Goal: Task Accomplishment & Management: Manage account settings

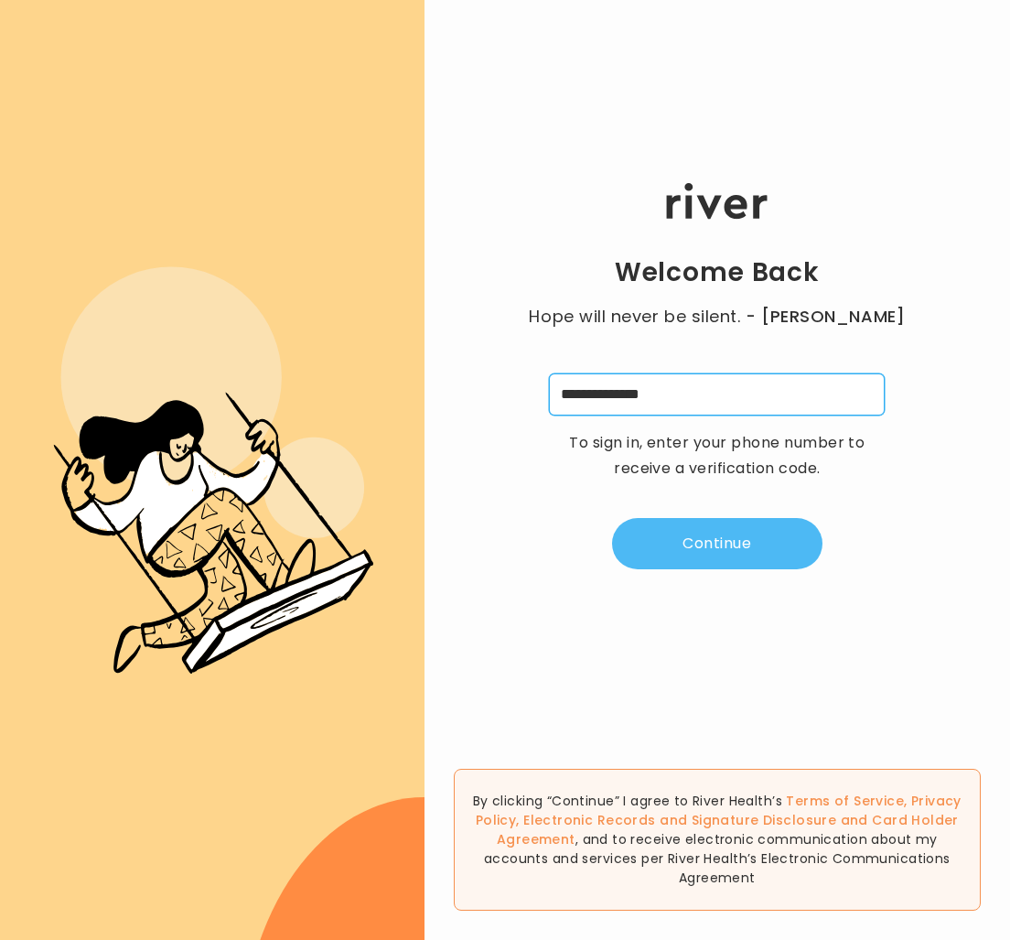
type input "**********"
click at [705, 547] on button "Continue" at bounding box center [717, 543] width 210 height 51
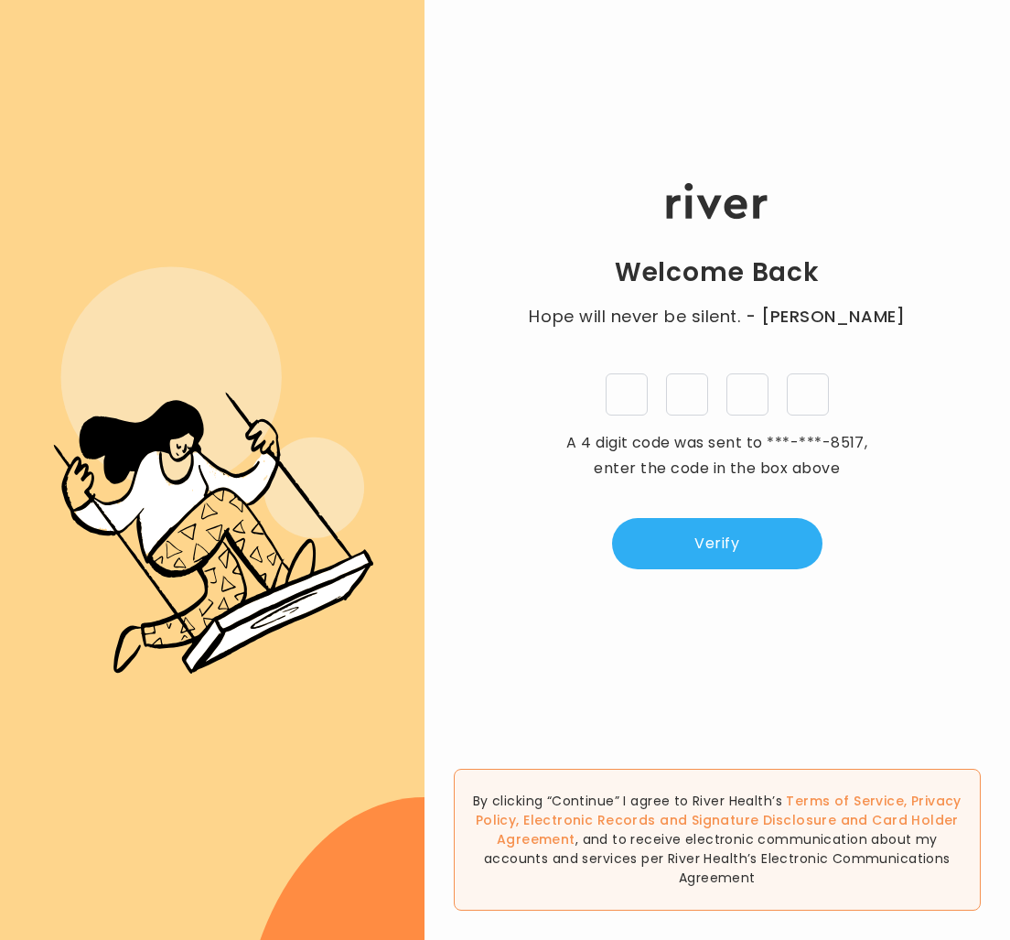
click at [620, 399] on input "tel" at bounding box center [627, 394] width 42 height 42
type input "*"
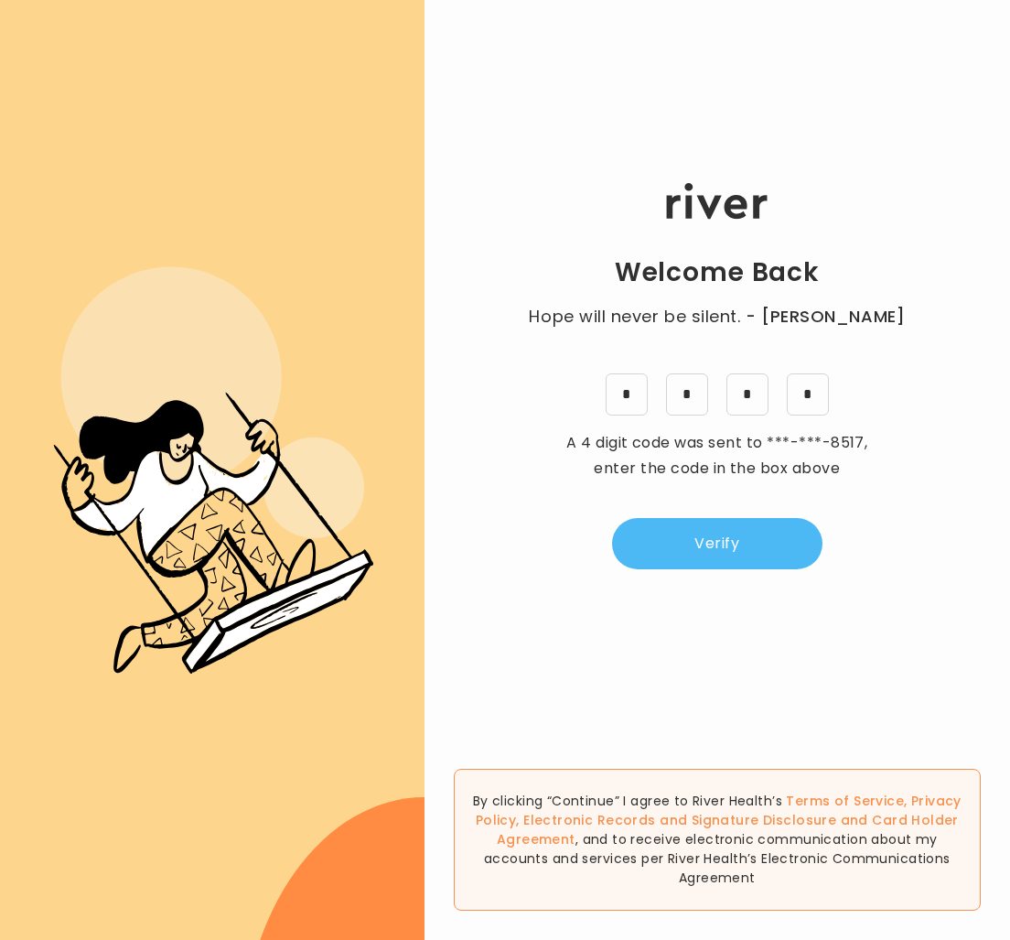
click at [698, 543] on button "Verify" at bounding box center [717, 543] width 210 height 51
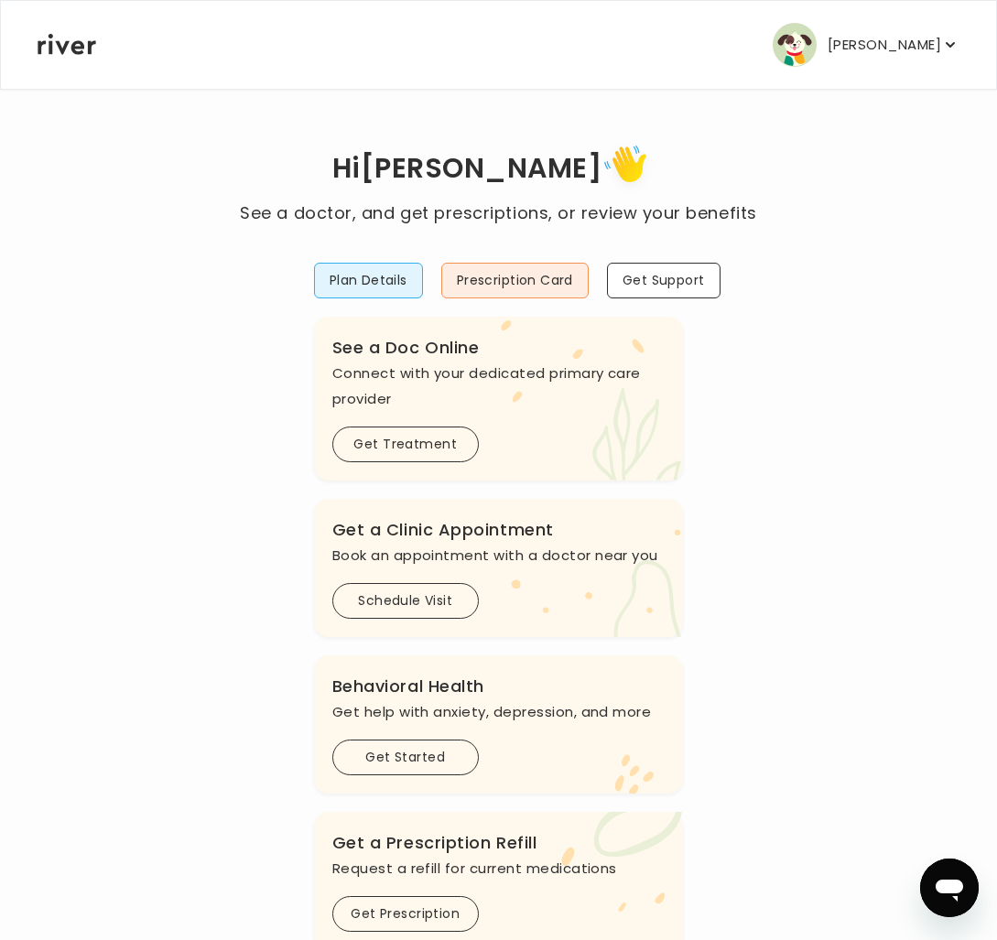
click at [527, 411] on icon ".cls-see { fill: #eaefd8; } .cls-see-doctor { fill: #ffe0ae; }" at bounding box center [590, 399] width 188 height 164
click at [380, 275] on button "Plan Details" at bounding box center [368, 281] width 109 height 36
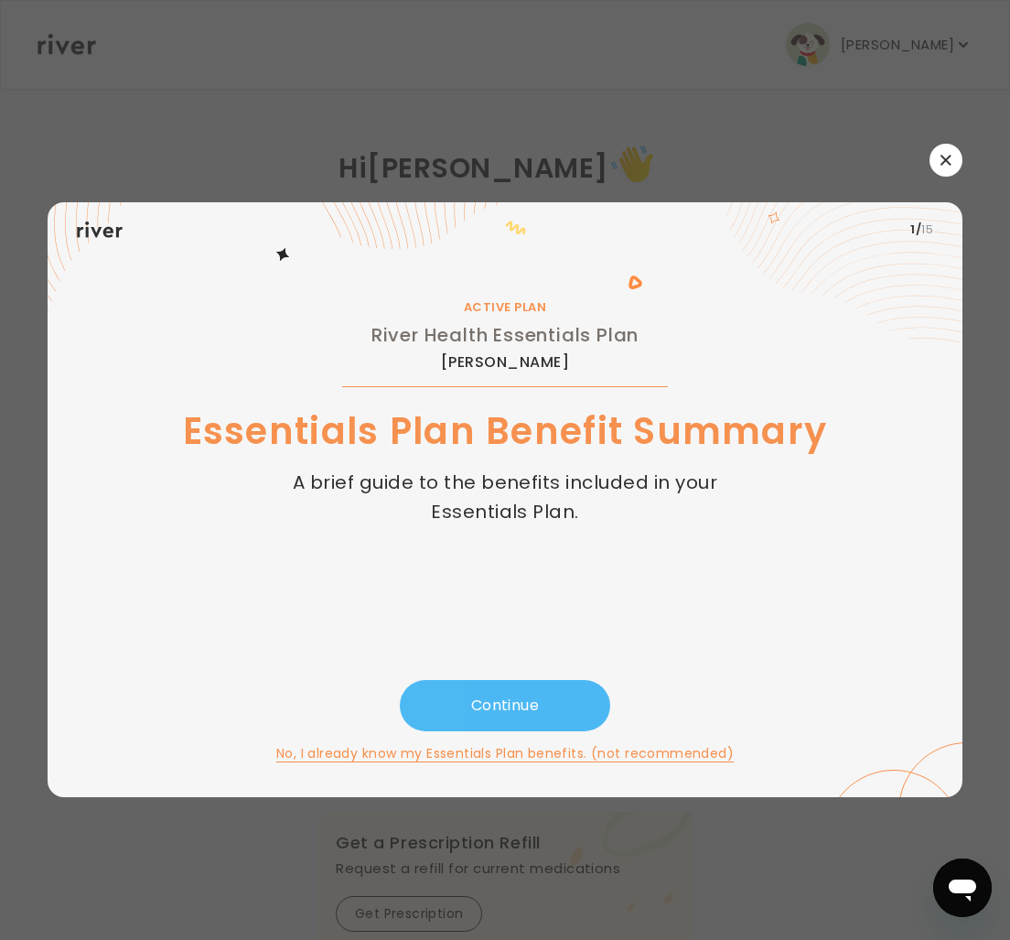
click at [506, 695] on button "Continue" at bounding box center [505, 705] width 210 height 51
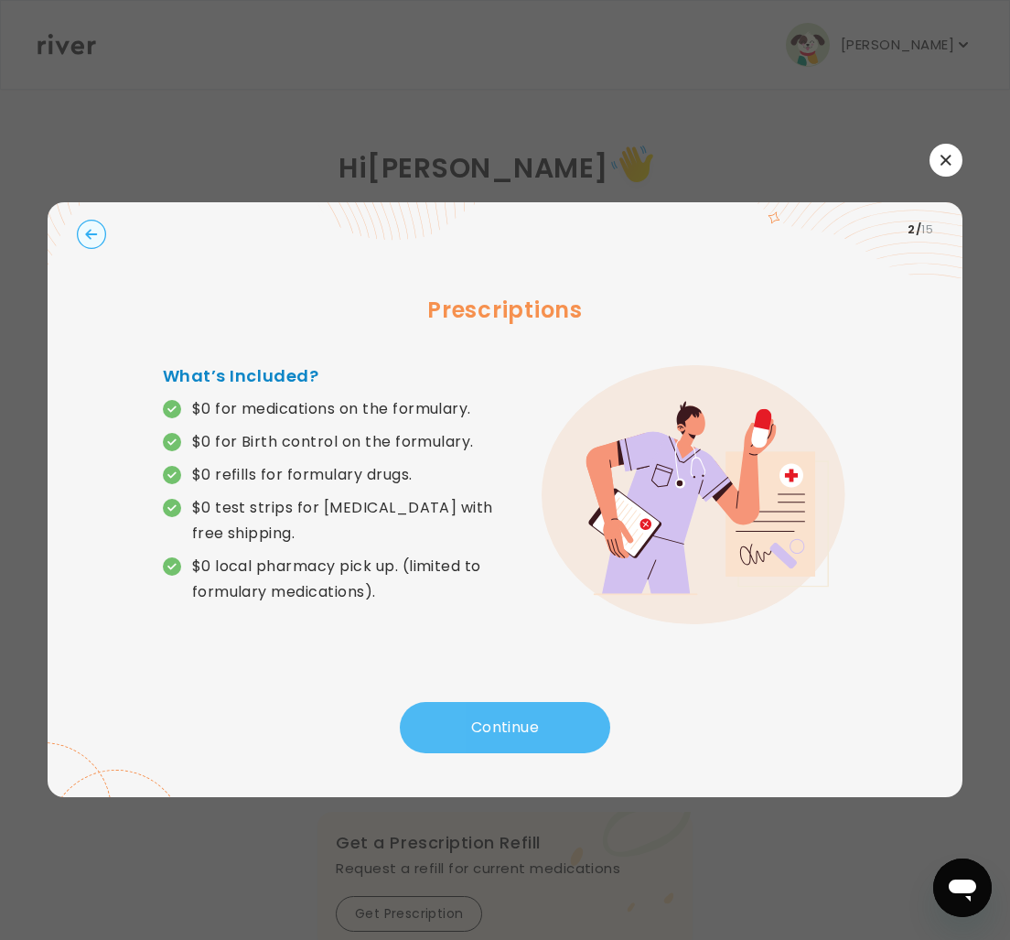
click at [489, 724] on button "Continue" at bounding box center [505, 727] width 210 height 51
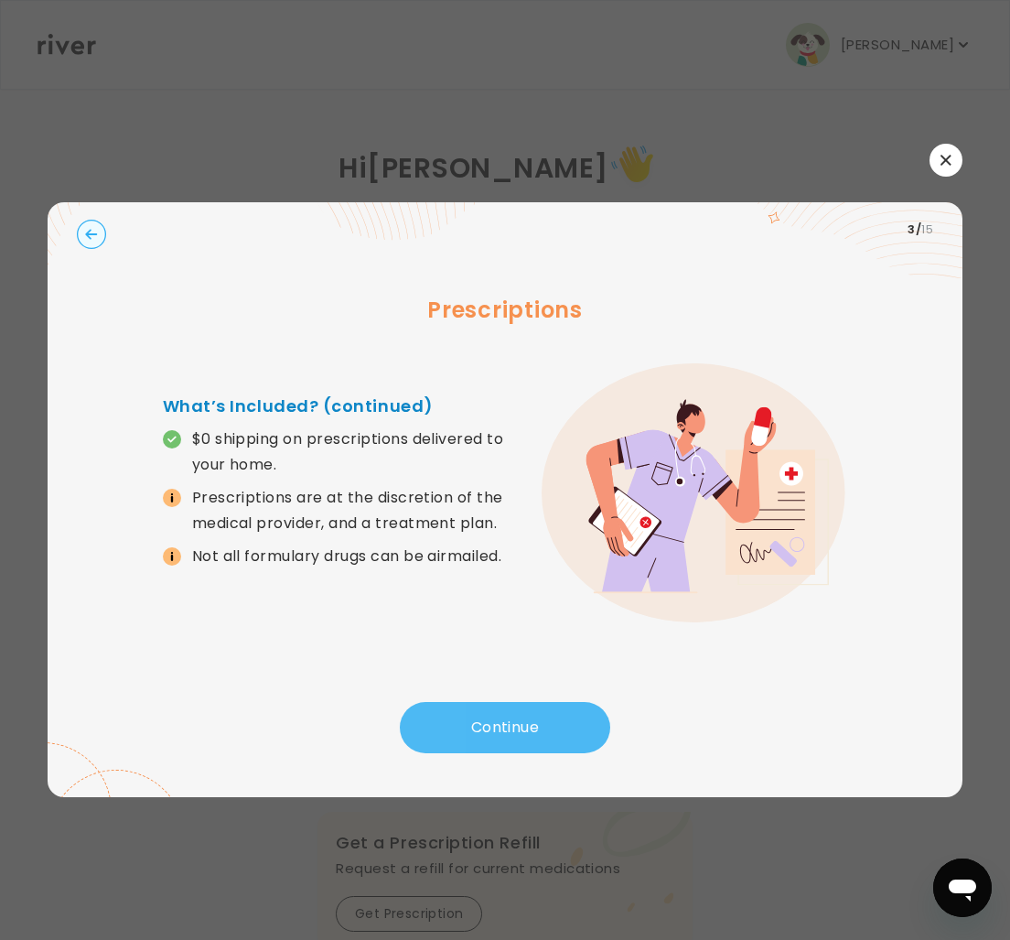
click at [516, 731] on button "Continue" at bounding box center [505, 727] width 210 height 51
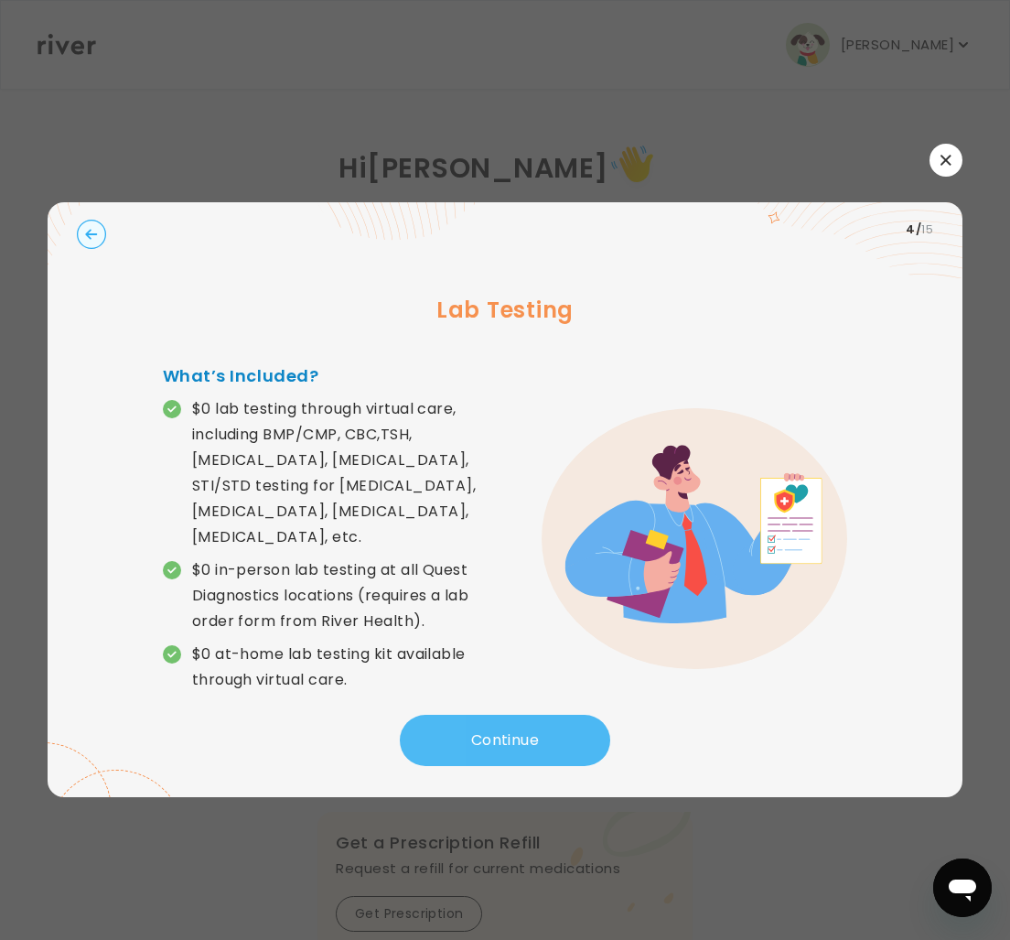
click at [516, 731] on button "Continue" at bounding box center [505, 740] width 210 height 51
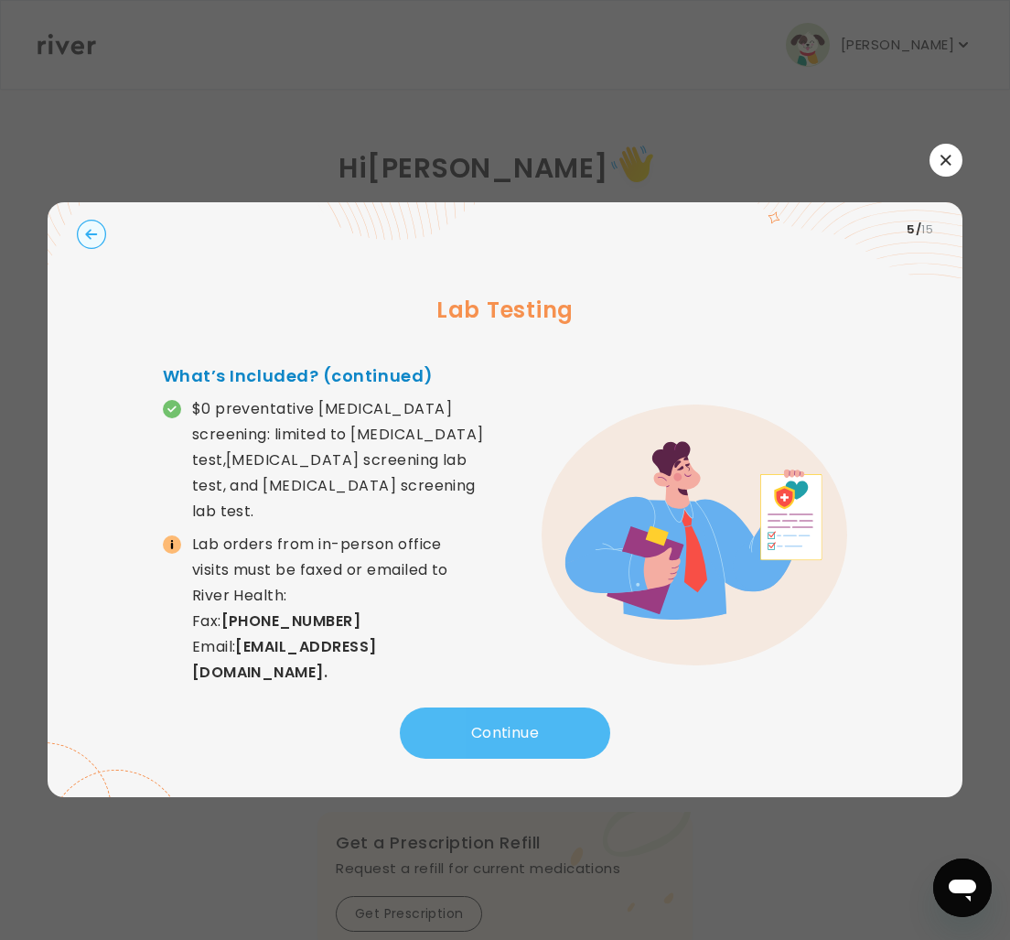
click at [501, 738] on button "Continue" at bounding box center [505, 732] width 210 height 51
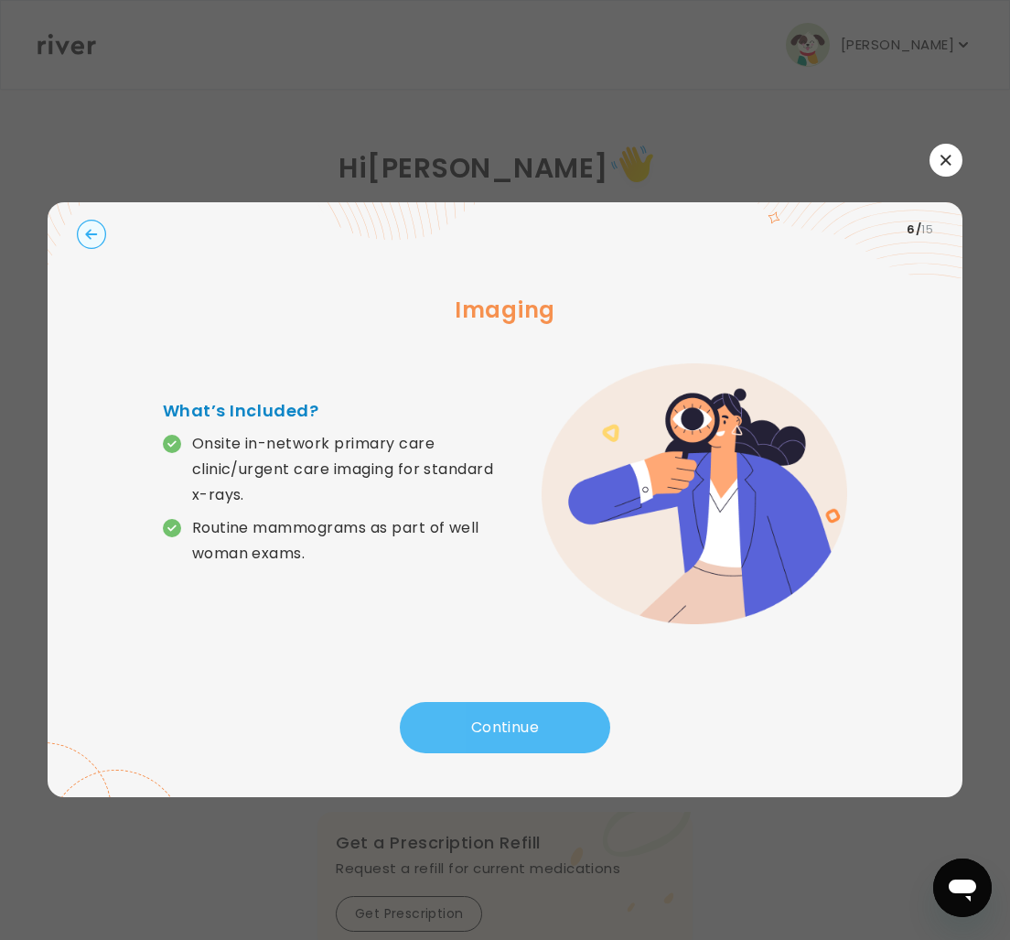
click at [519, 724] on button "Continue" at bounding box center [505, 727] width 210 height 51
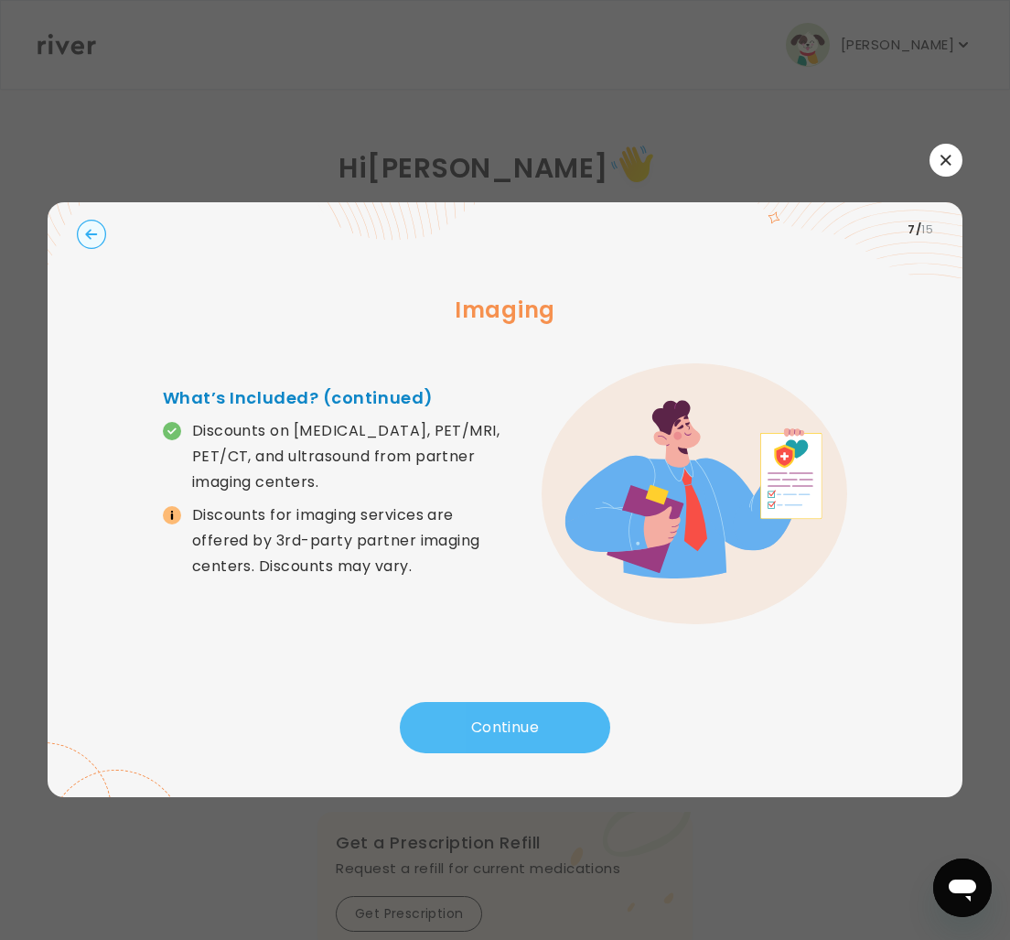
click at [519, 724] on button "Continue" at bounding box center [505, 727] width 210 height 51
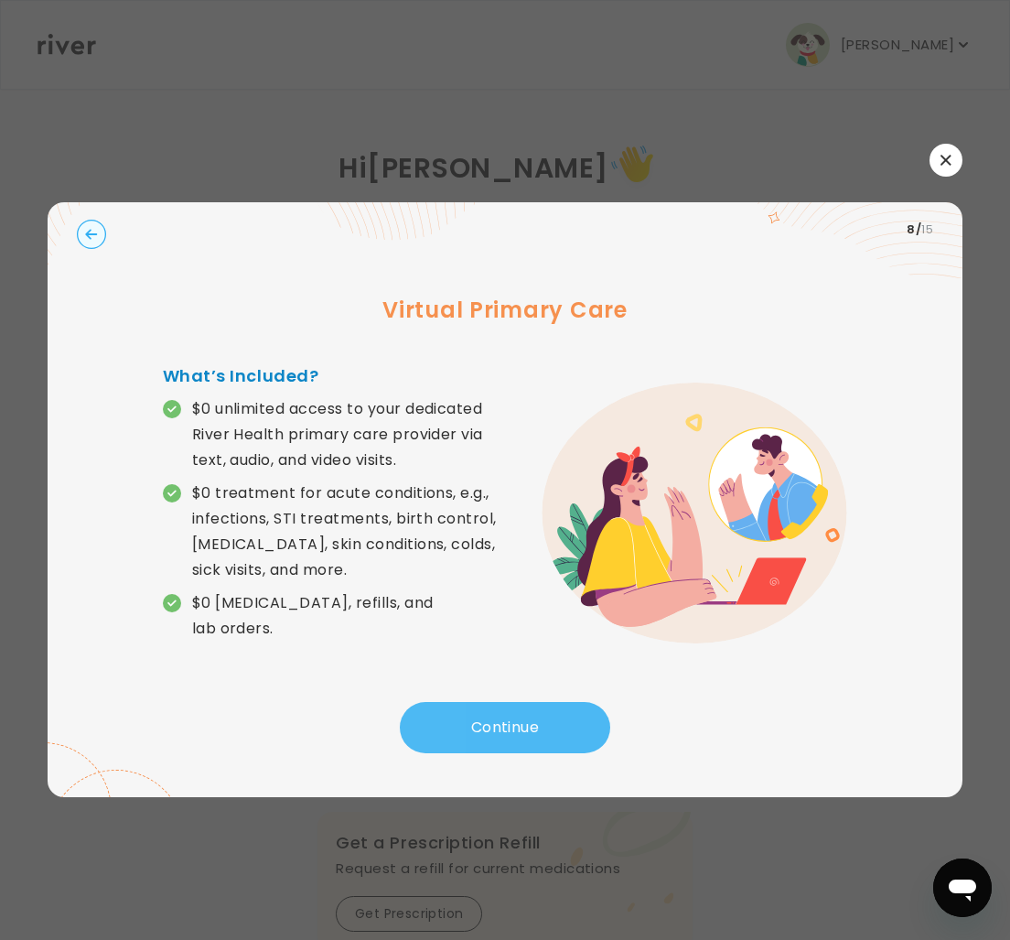
click at [515, 740] on button "Continue" at bounding box center [505, 727] width 210 height 51
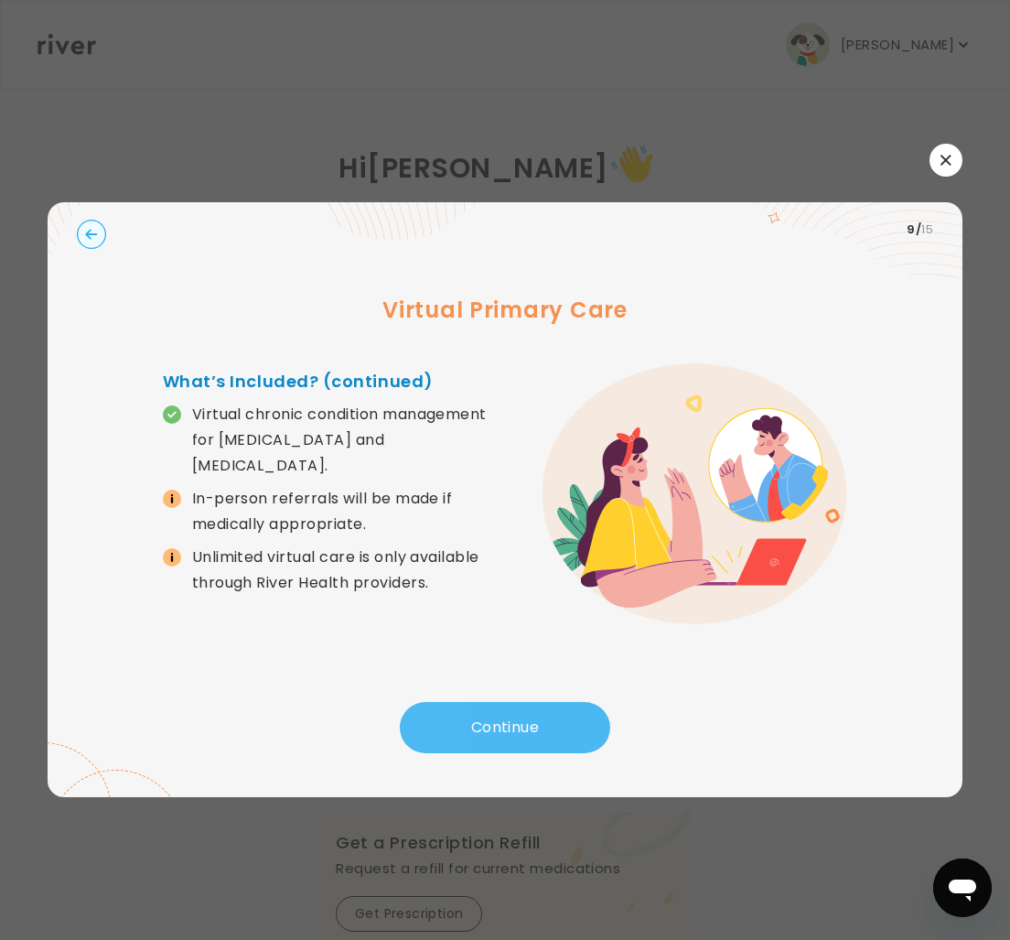
click at [509, 727] on button "Continue" at bounding box center [505, 727] width 210 height 51
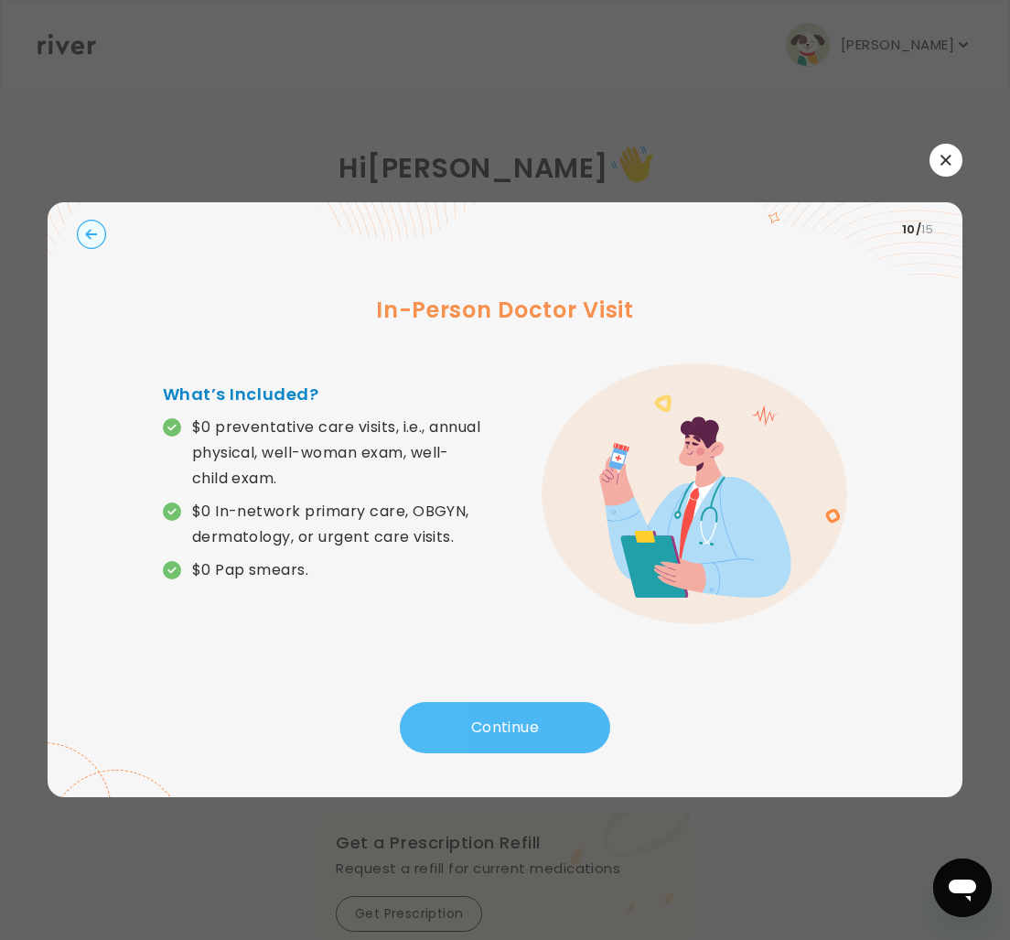
click at [509, 727] on button "Continue" at bounding box center [505, 727] width 210 height 51
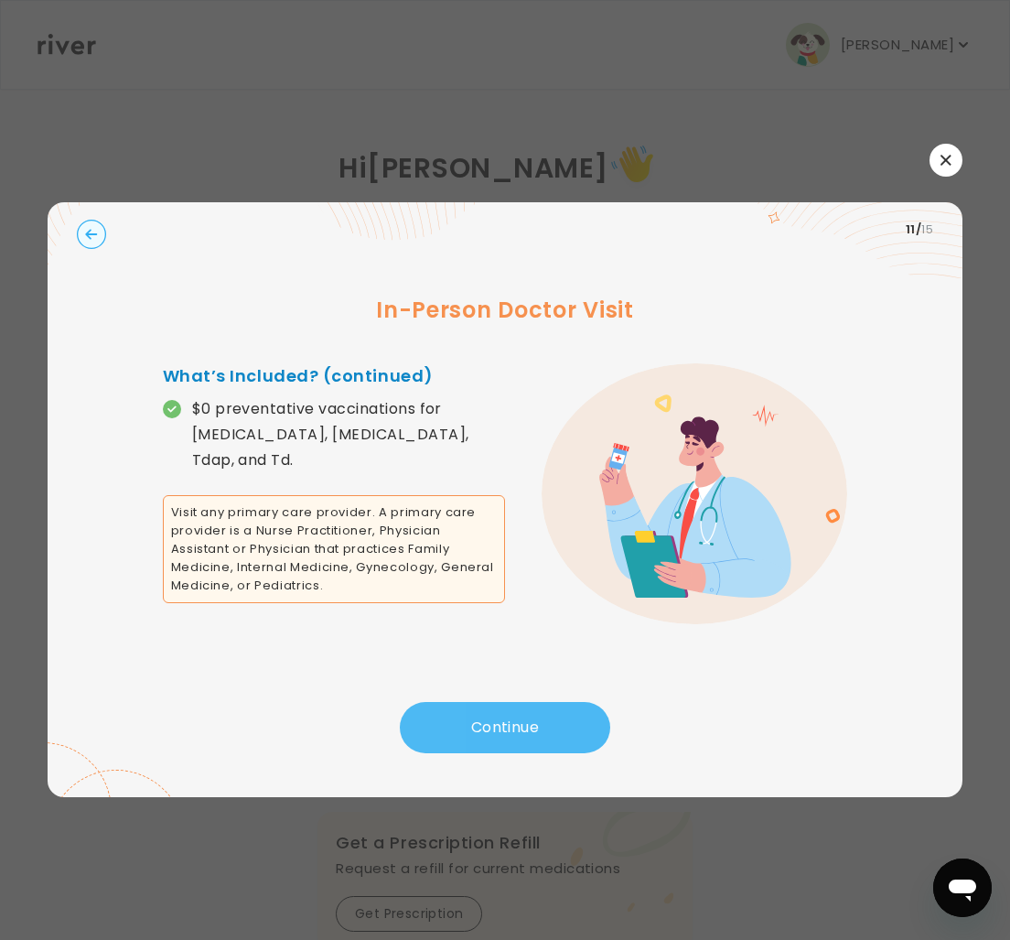
click at [511, 726] on button "Continue" at bounding box center [505, 727] width 210 height 51
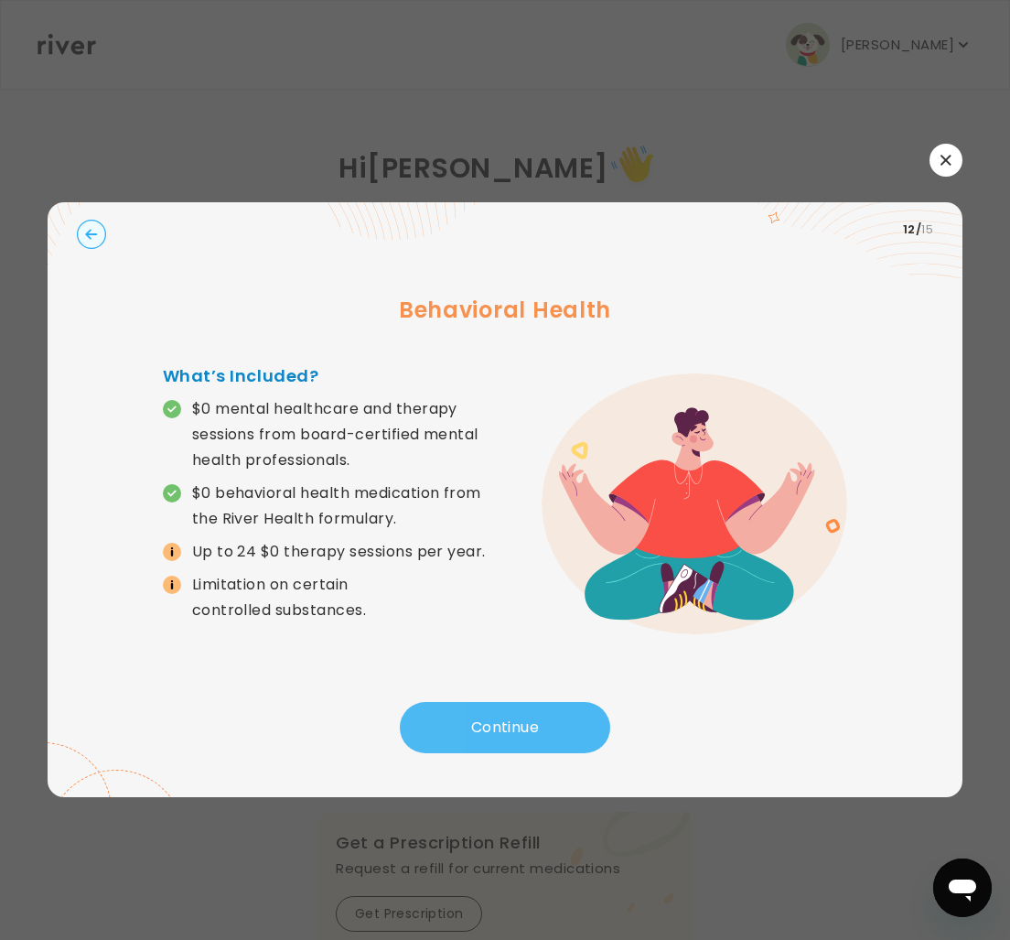
click at [494, 734] on button "Continue" at bounding box center [505, 727] width 210 height 51
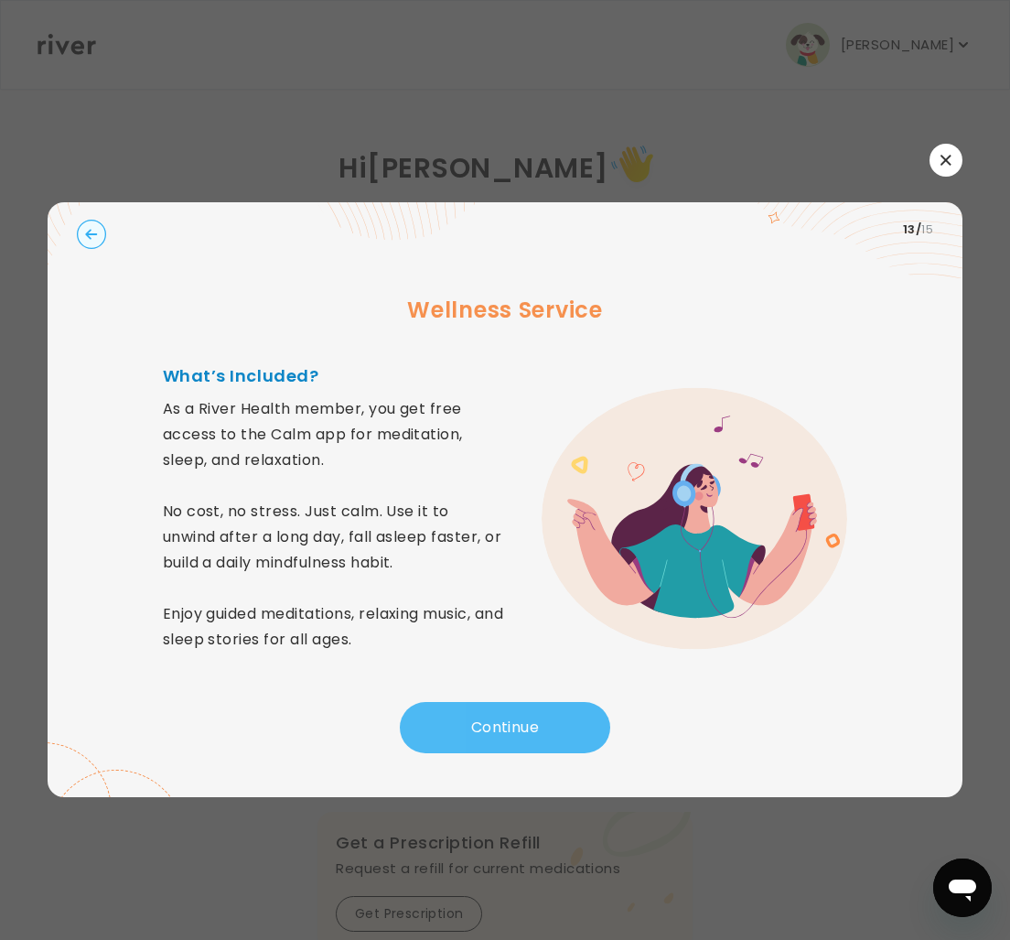
click at [523, 724] on button "Continue" at bounding box center [505, 727] width 210 height 51
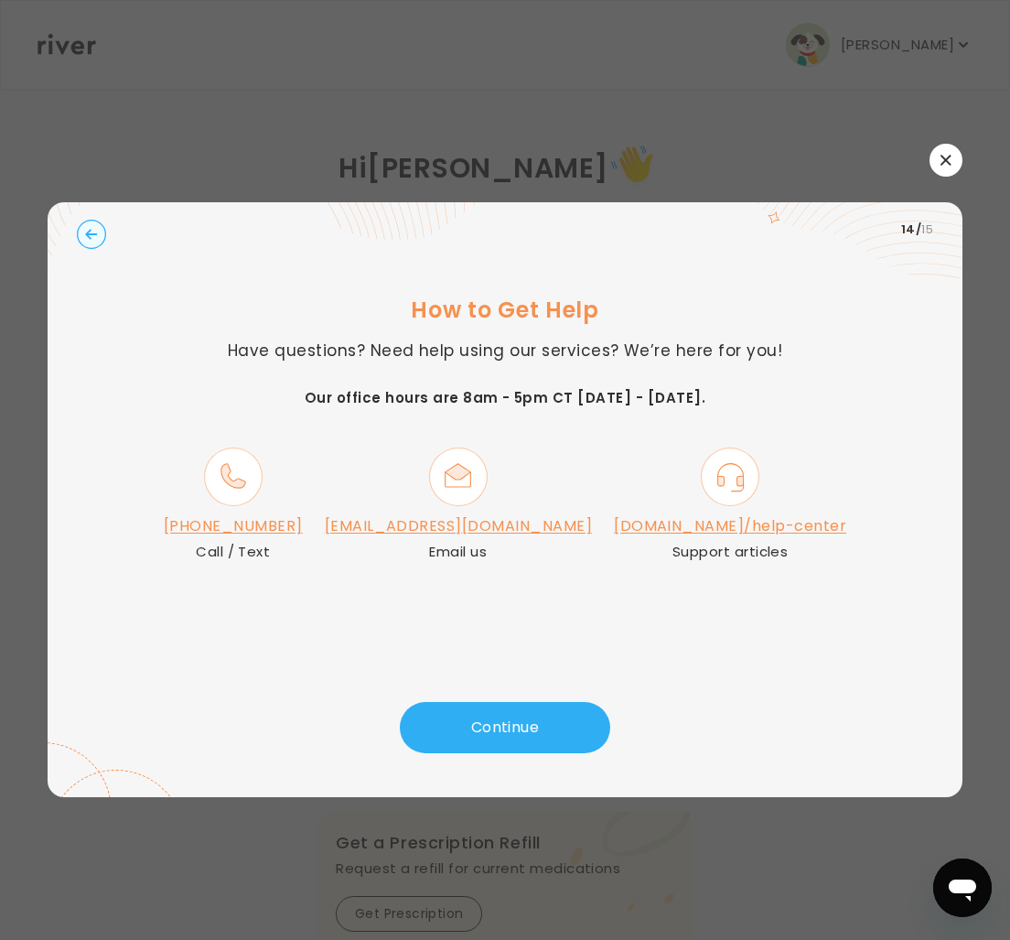
click at [675, 521] on link "[DOMAIN_NAME]/help-center" at bounding box center [730, 525] width 232 height 21
click at [952, 158] on button "button" at bounding box center [946, 160] width 33 height 33
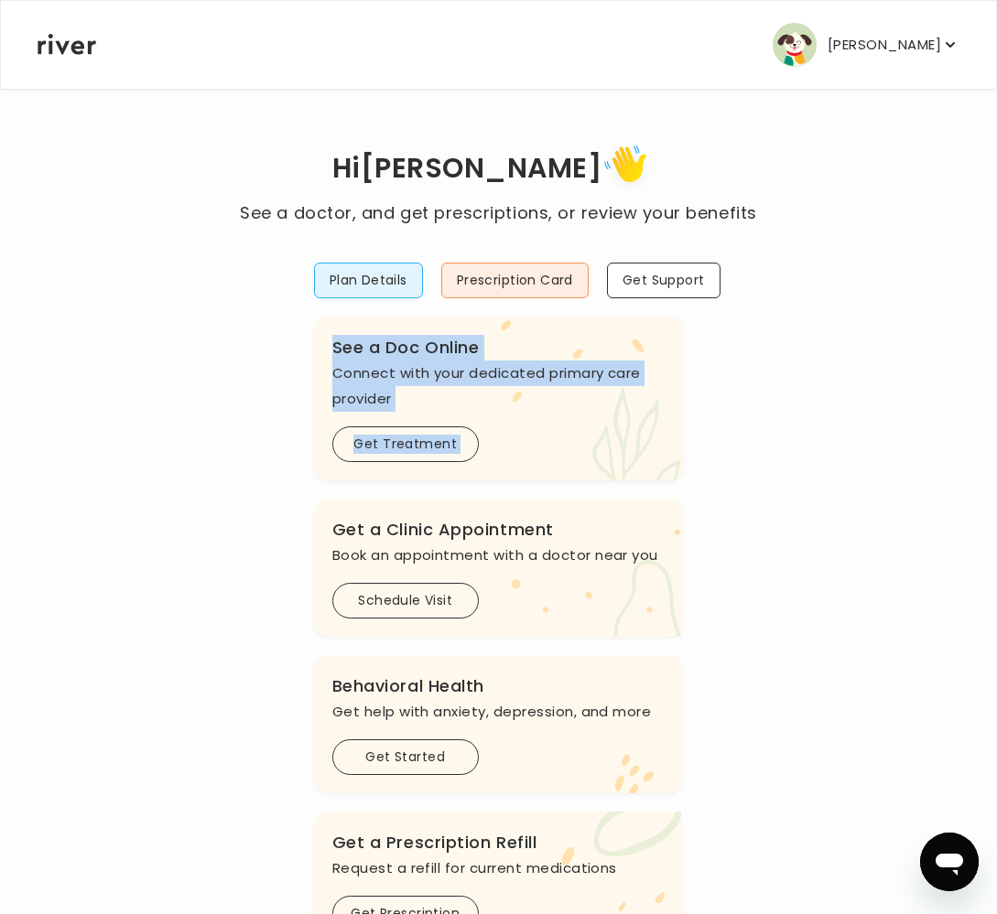
drag, startPoint x: 600, startPoint y: 429, endPoint x: 592, endPoint y: 554, distance: 124.7
click at [592, 554] on div "Plan Details Prescription Card Get Support .cls-1 { fill: #ffe0ae; } .cls-2 { f…" at bounding box center [499, 666] width 370 height 880
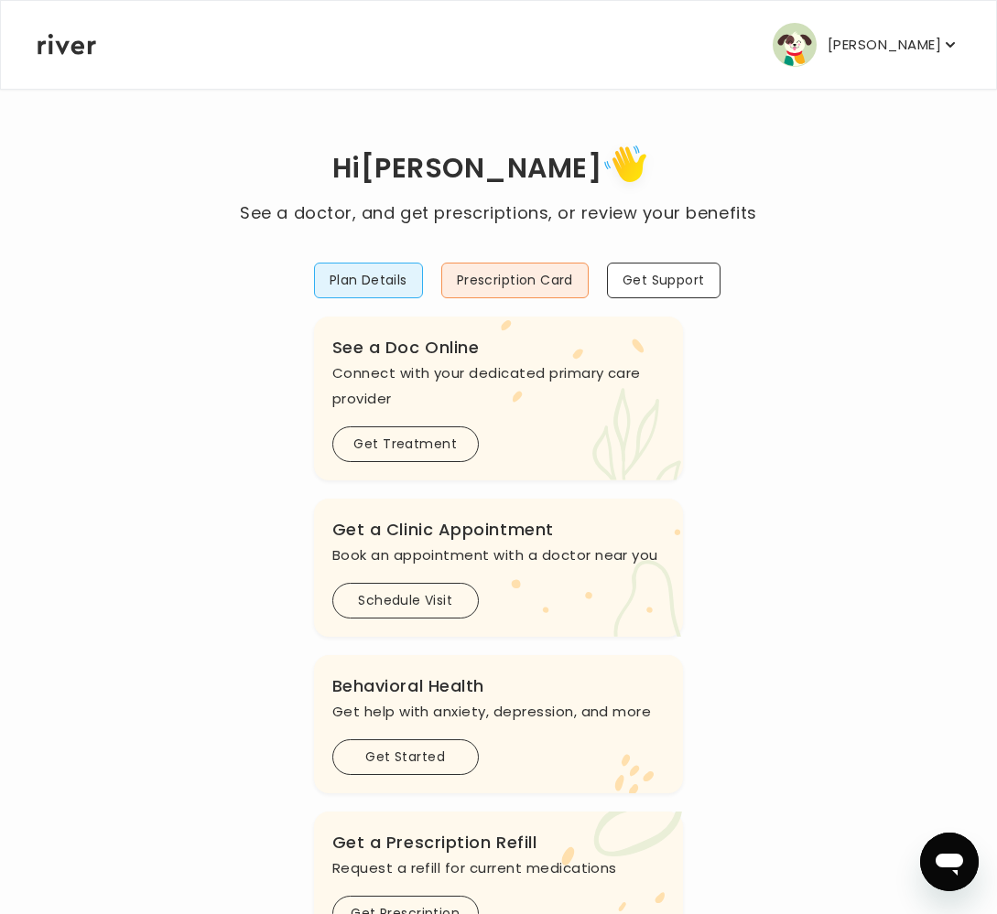
click at [675, 50] on div "DONNA MENDEZ Profile Add Family Activate Card Reimbursement Terms of Service Pr…" at bounding box center [498, 45] width 921 height 88
click at [914, 43] on p "[PERSON_NAME]" at bounding box center [883, 45] width 113 height 26
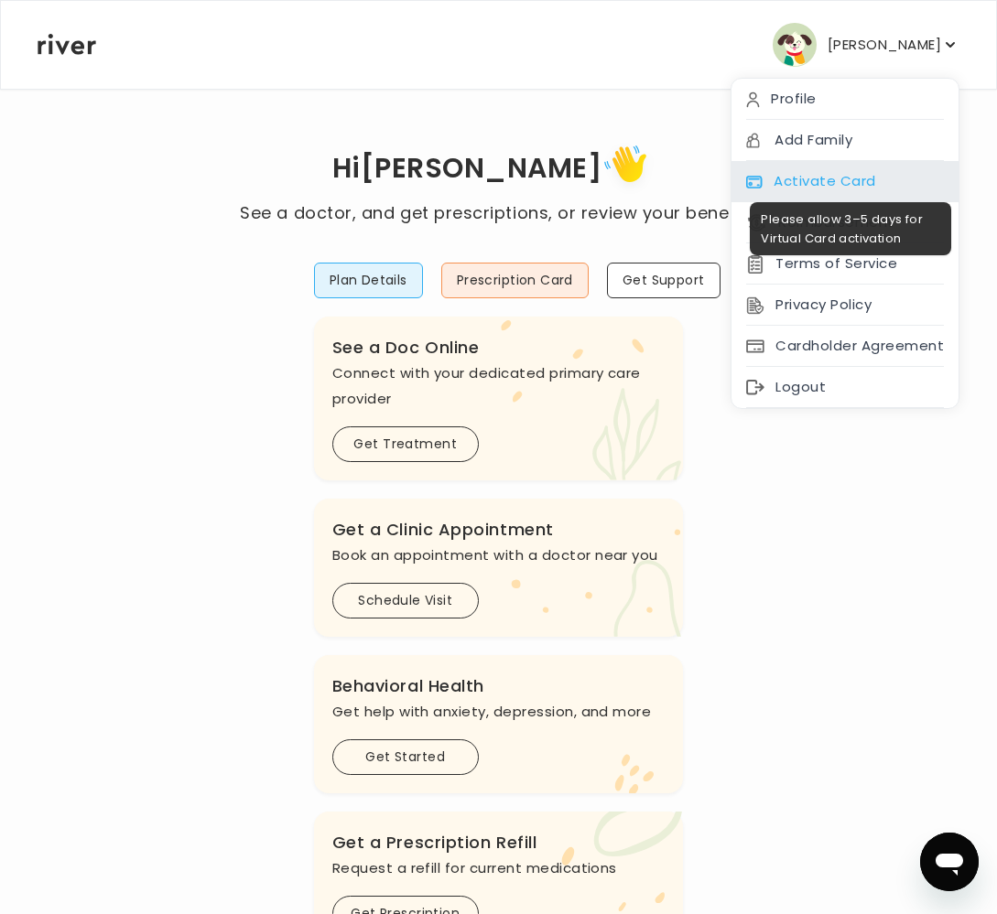
click at [830, 178] on div "Activate Card" at bounding box center [844, 181] width 227 height 41
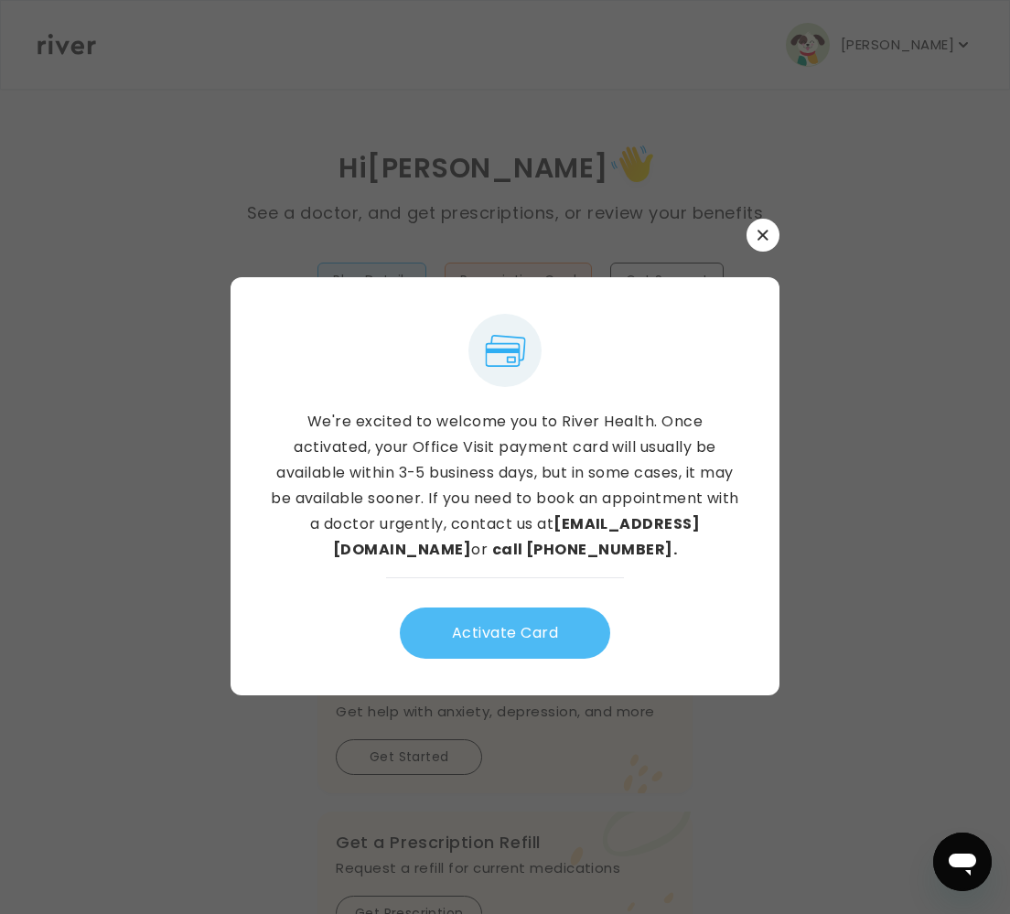
click at [515, 629] on button "Activate Card" at bounding box center [505, 633] width 210 height 51
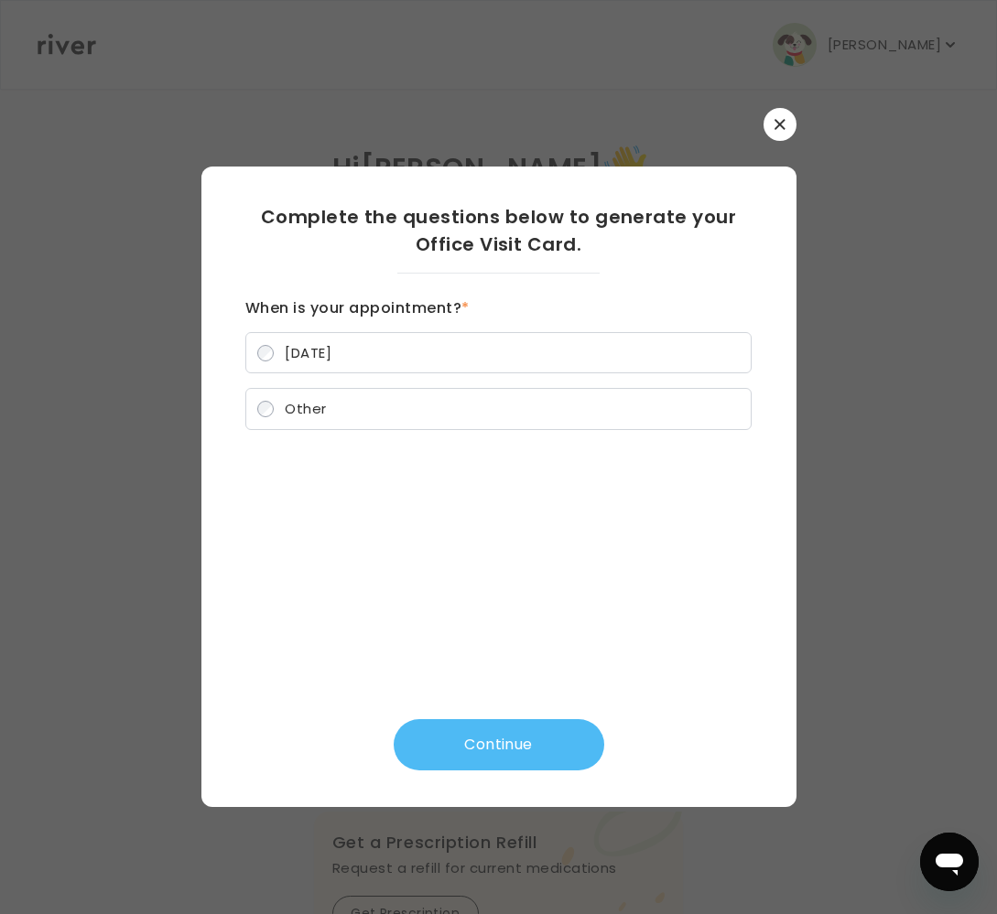
click at [489, 755] on button "Continue" at bounding box center [498, 744] width 210 height 51
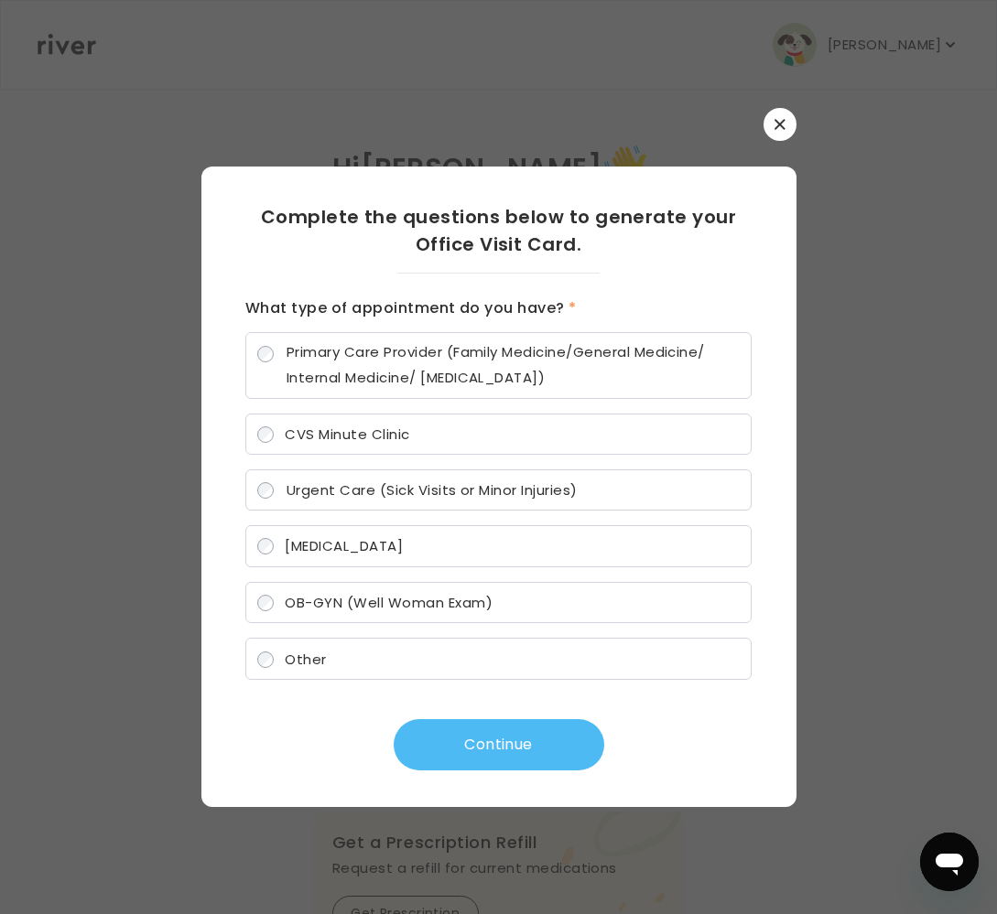
click at [488, 744] on button "Continue" at bounding box center [498, 744] width 210 height 51
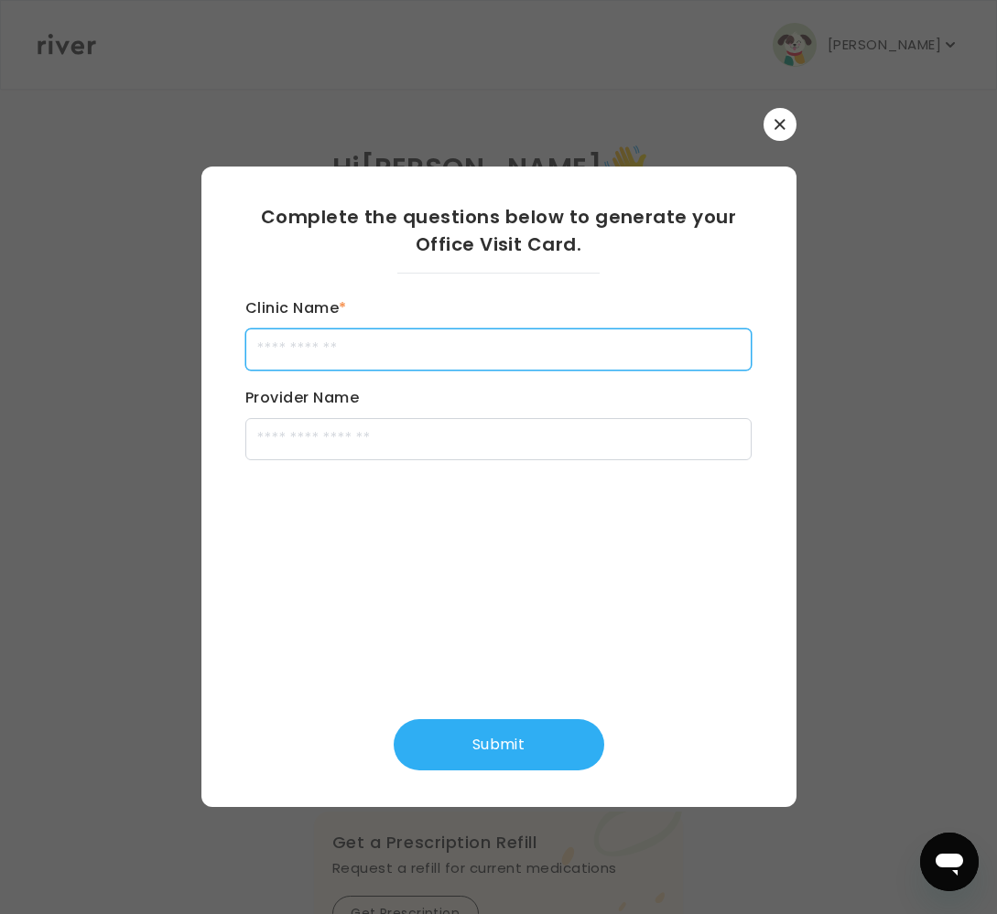
click at [328, 351] on input "Clinic Name *" at bounding box center [498, 350] width 506 height 42
click at [776, 124] on icon "button" at bounding box center [779, 124] width 11 height 11
